Goal: Task Accomplishment & Management: Manage account settings

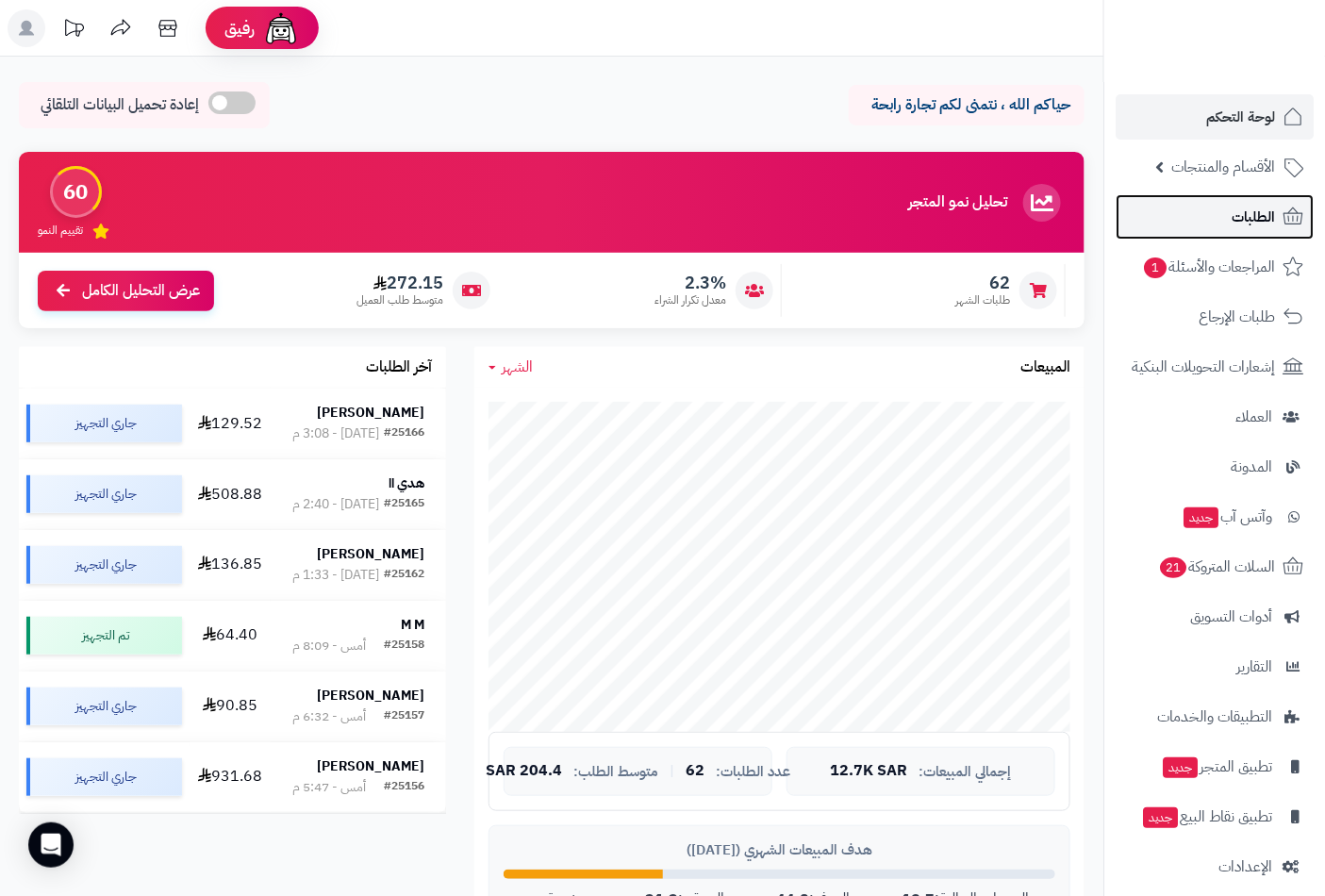
drag, startPoint x: 0, startPoint y: 0, endPoint x: 1269, endPoint y: 217, distance: 1287.4
click at [1269, 217] on span "الطلبات" at bounding box center [1254, 217] width 44 height 27
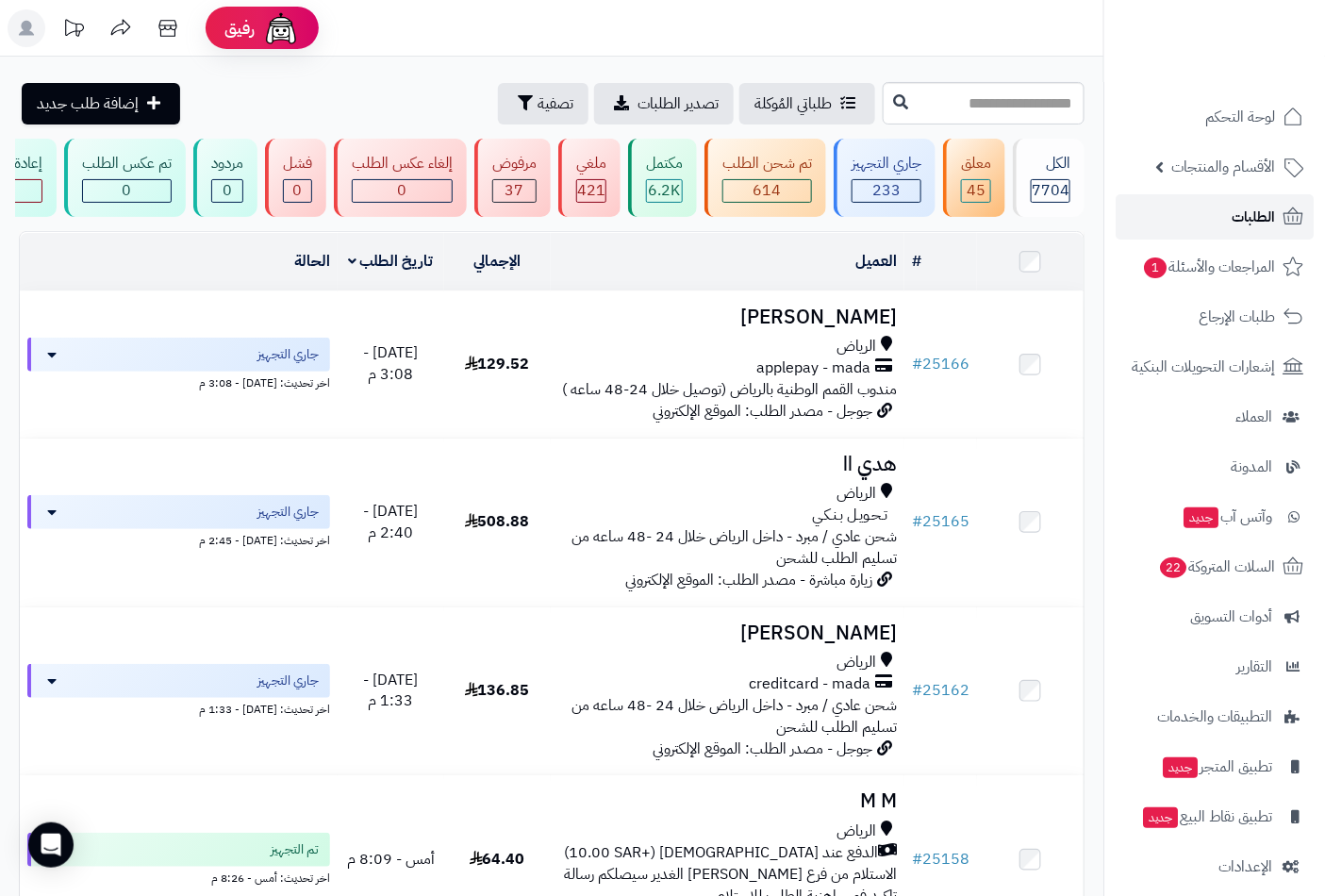
click at [1276, 211] on link "الطلبات" at bounding box center [1215, 216] width 198 height 45
